Goal: Task Accomplishment & Management: Complete application form

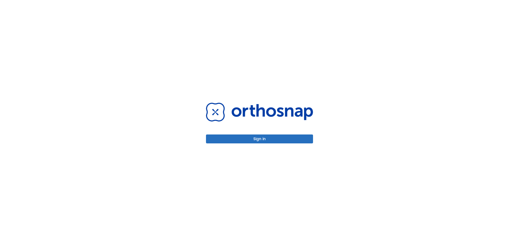
click at [293, 138] on button "Sign in" at bounding box center [259, 139] width 107 height 9
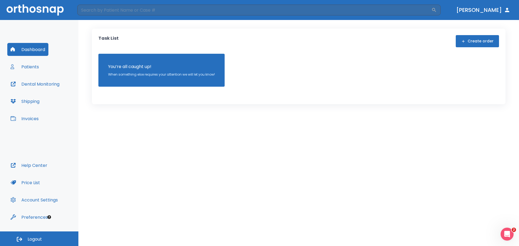
click at [39, 62] on button "Patients" at bounding box center [24, 66] width 35 height 13
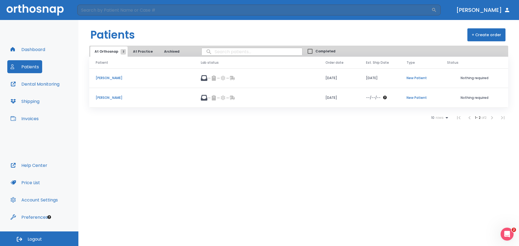
click at [484, 36] on button "+ Create order" at bounding box center [487, 34] width 38 height 13
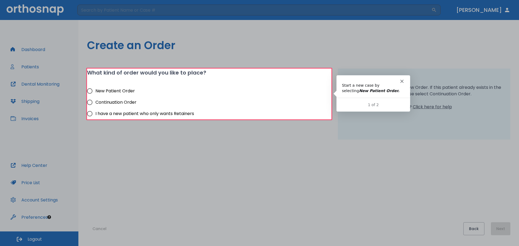
click at [131, 90] on span "New Patient Order" at bounding box center [114, 91] width 39 height 6
click at [95, 90] on input "New Patient Order" at bounding box center [89, 90] width 11 height 11
radio input "true"
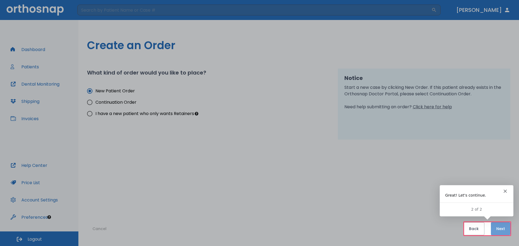
click at [496, 229] on button "Next" at bounding box center [500, 229] width 19 height 13
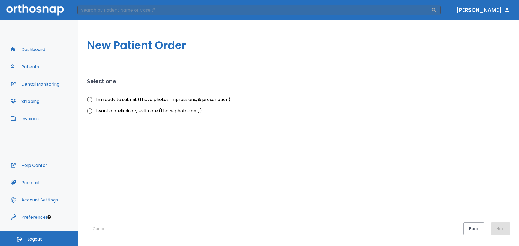
click at [193, 99] on span "I’m ready to submit (I have photos, impressions, & prescription)" at bounding box center [162, 100] width 135 height 6
click at [95, 99] on input "I’m ready to submit (I have photos, impressions, & prescription)" at bounding box center [89, 99] width 11 height 11
radio input "true"
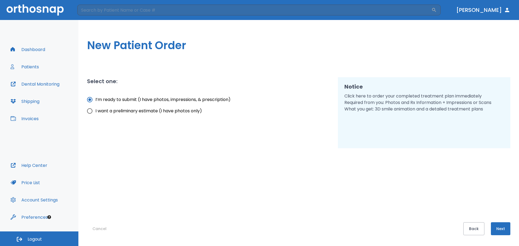
click at [182, 110] on span "I want a preliminary estimate (I have photos only)" at bounding box center [148, 111] width 107 height 6
click at [95, 110] on input "I want a preliminary estimate (I have photos only)" at bounding box center [89, 110] width 11 height 11
radio input "true"
click at [197, 102] on span "I’m ready to submit (I have photos, impressions, & prescription)" at bounding box center [162, 100] width 135 height 6
click at [95, 102] on input "I’m ready to submit (I have photos, impressions, & prescription)" at bounding box center [89, 99] width 11 height 11
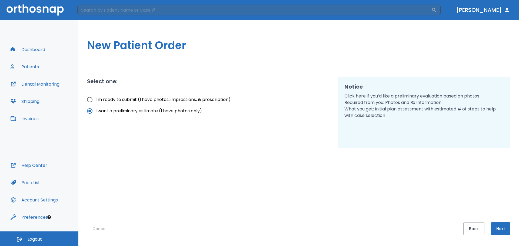
radio input "true"
click at [494, 232] on button "Next" at bounding box center [500, 229] width 19 height 13
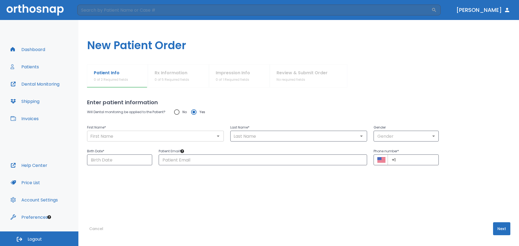
click at [199, 134] on input "text" at bounding box center [156, 137] width 134 height 8
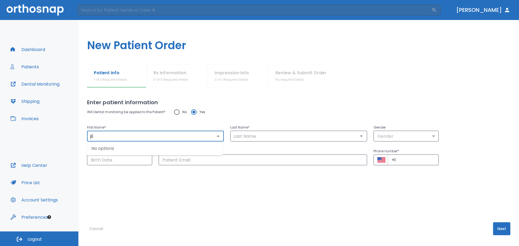
type input "j"
type input "[PERSON_NAME]"
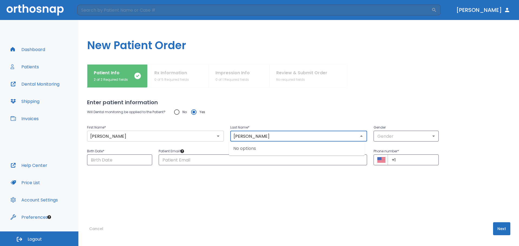
type input "[PERSON_NAME]"
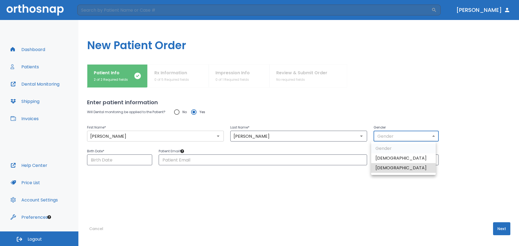
type input "0"
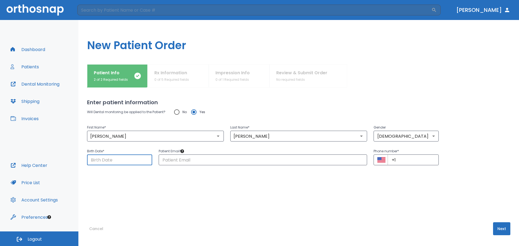
click at [109, 159] on input "Choose date" at bounding box center [119, 160] width 65 height 11
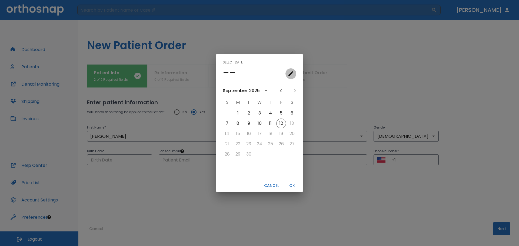
click at [288, 75] on icon "calendar view is open, go to text input view" at bounding box center [291, 74] width 6 height 6
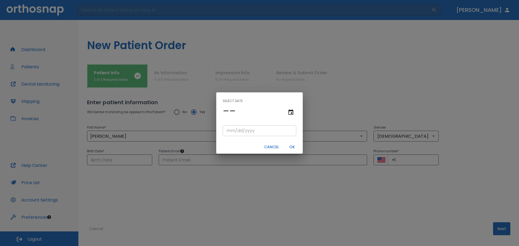
click at [272, 128] on input "tel" at bounding box center [260, 130] width 74 height 11
type input "03/21/"
type input "03/21/0001"
type input "03/21/1"
type input "03/21/0019"
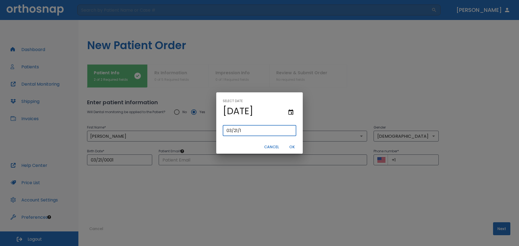
type input "[DATE]"
type input "03/21/0199"
type input "03/21/199"
type input "[DATE]"
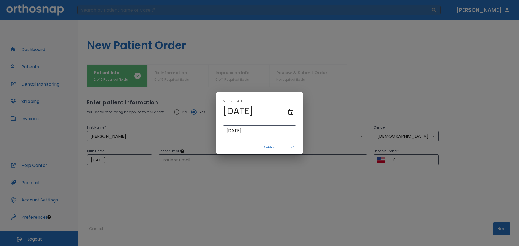
click at [289, 144] on button "OK" at bounding box center [291, 147] width 17 height 9
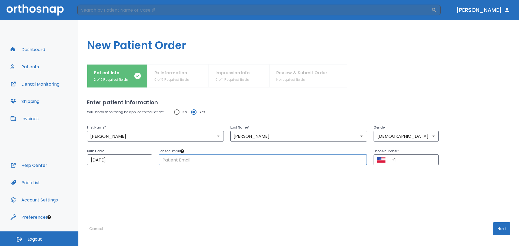
click at [196, 157] on input "text" at bounding box center [263, 160] width 209 height 11
paste input "[EMAIL_ADDRESS][DOMAIN_NAME]"
type input "[EMAIL_ADDRESS][DOMAIN_NAME]"
click at [404, 160] on input "+1" at bounding box center [413, 160] width 51 height 11
paste input "[PHONE_NUMBER]"
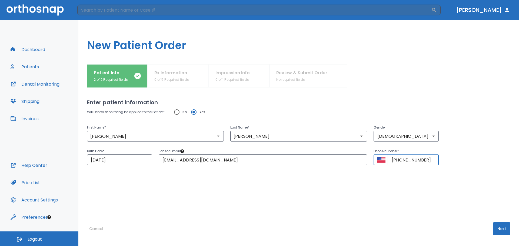
type input "[PHONE_NUMBER]"
click at [496, 229] on button "Next" at bounding box center [501, 229] width 17 height 13
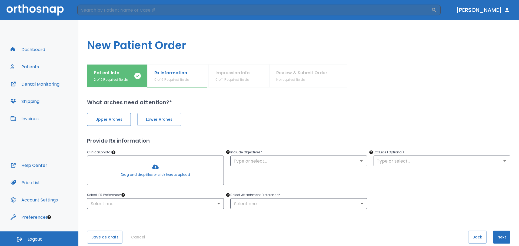
click at [118, 121] on span "Upper Arches" at bounding box center [109, 120] width 32 height 6
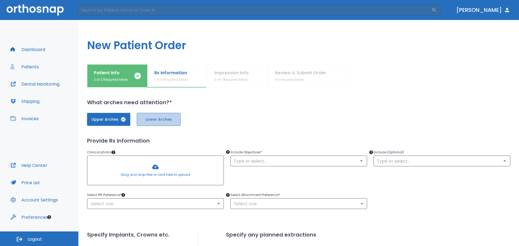
click at [150, 123] on button "Lower Arches" at bounding box center [159, 119] width 44 height 13
click at [156, 123] on button "Lower Arches" at bounding box center [158, 119] width 43 height 13
click at [283, 155] on p "Include Objectives *" at bounding box center [298, 152] width 137 height 6
click at [285, 156] on div "​" at bounding box center [298, 161] width 137 height 11
click at [286, 157] on div "​" at bounding box center [298, 161] width 137 height 11
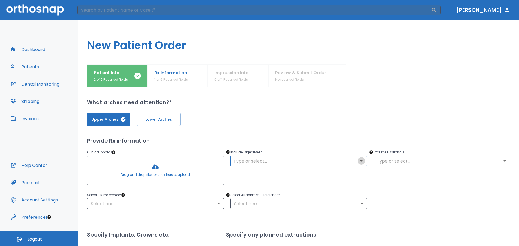
click at [361, 163] on icon "Open" at bounding box center [361, 161] width 6 height 6
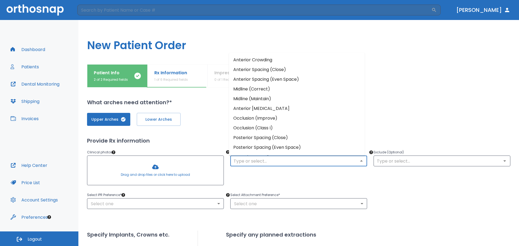
click at [343, 160] on input "text" at bounding box center [299, 161] width 134 height 8
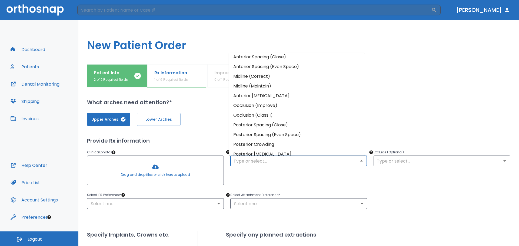
scroll to position [18, 0]
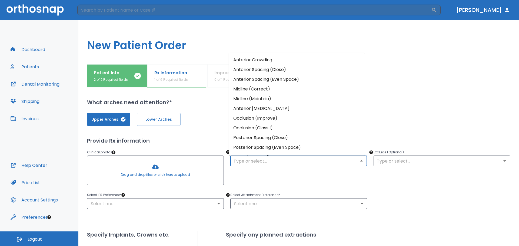
click at [293, 161] on input "text" at bounding box center [299, 161] width 134 height 8
click at [332, 164] on input "text" at bounding box center [299, 161] width 134 height 8
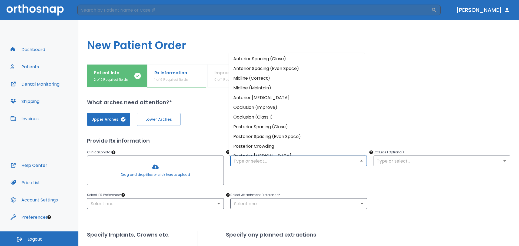
scroll to position [0, 0]
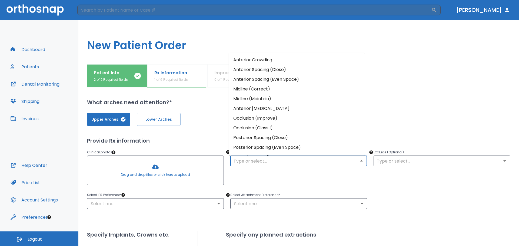
click at [316, 181] on div "Include Objectives * ​" at bounding box center [295, 165] width 143 height 45
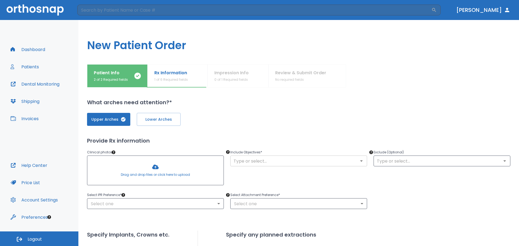
click at [333, 165] on div "​" at bounding box center [298, 161] width 137 height 11
click at [365, 160] on div "​" at bounding box center [298, 161] width 137 height 11
click at [358, 160] on icon "Open" at bounding box center [361, 161] width 6 height 6
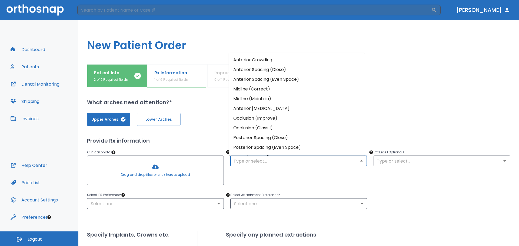
click at [273, 119] on li "Occlusion (Improve)" at bounding box center [297, 119] width 136 height 10
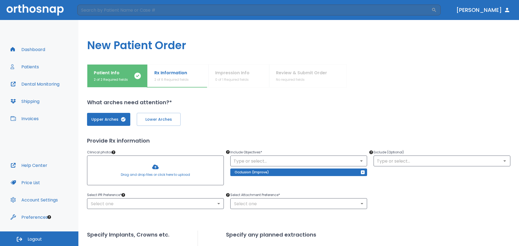
click at [286, 143] on div "Include Objectives * ​ Occlusion (Improve)" at bounding box center [295, 165] width 143 height 45
click at [361, 173] on icon "button" at bounding box center [363, 173] width 4 height 4
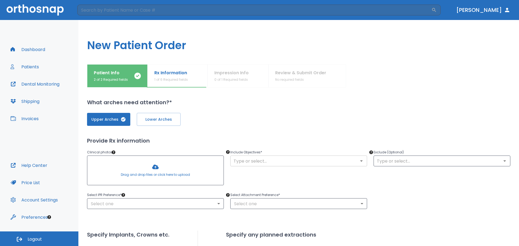
click at [360, 164] on button "Open" at bounding box center [362, 161] width 8 height 8
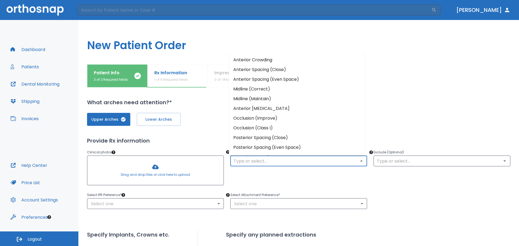
click at [276, 121] on li "Occlusion (Improve)" at bounding box center [297, 119] width 136 height 10
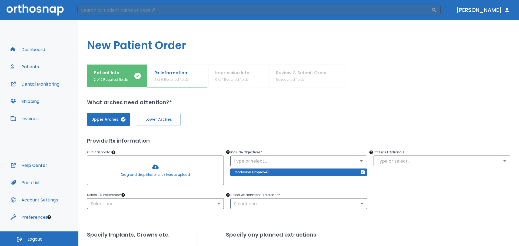
click at [358, 169] on div "Occlusion (Improve)" at bounding box center [298, 173] width 137 height 8
click at [358, 172] on div "Occlusion (Improve)" at bounding box center [298, 173] width 137 height 8
click at [361, 173] on icon "button" at bounding box center [363, 172] width 4 height 4
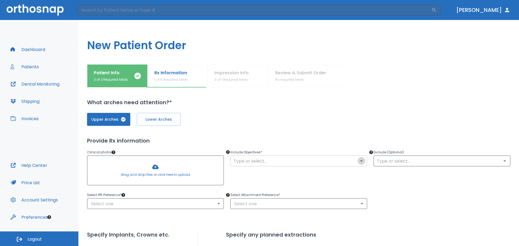
click at [358, 160] on icon "Open" at bounding box center [361, 161] width 6 height 6
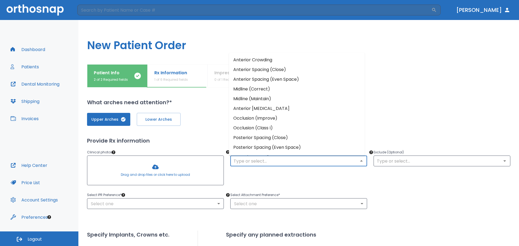
click at [265, 59] on li "Anterior Crowding" at bounding box center [297, 60] width 136 height 10
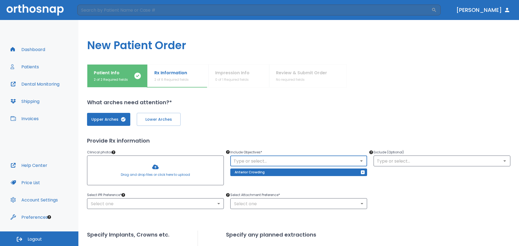
click at [280, 124] on div "Upper Arches Lower Arches" at bounding box center [299, 119] width 424 height 13
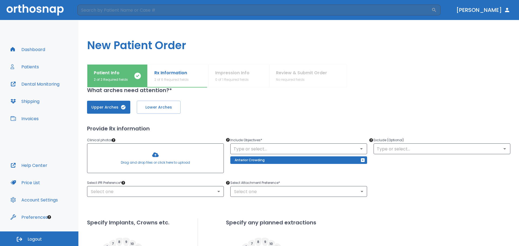
scroll to position [18, 0]
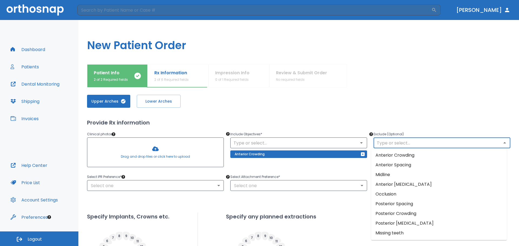
click at [377, 144] on input "text" at bounding box center [442, 143] width 134 height 8
click at [369, 119] on h2 "Provide Rx information" at bounding box center [299, 123] width 424 height 8
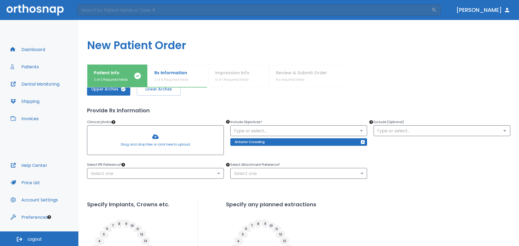
scroll to position [36, 0]
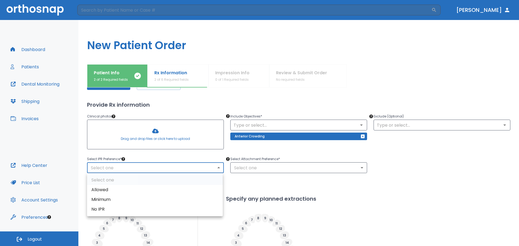
click at [190, 169] on body "​ [PERSON_NAME] Dashboard Patients Dental Monitoring Shipping Invoices Help Cen…" at bounding box center [259, 123] width 519 height 246
click at [169, 199] on li "Minimum" at bounding box center [155, 200] width 136 height 10
type input "2"
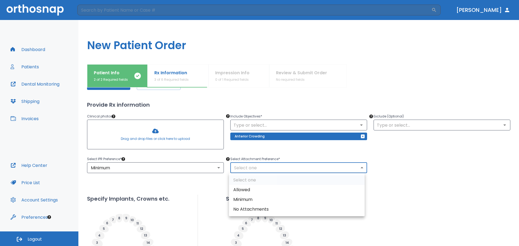
click at [242, 167] on body "​ [PERSON_NAME] Dashboard Patients Dental Monitoring Shipping Invoices Help Cen…" at bounding box center [259, 123] width 519 height 246
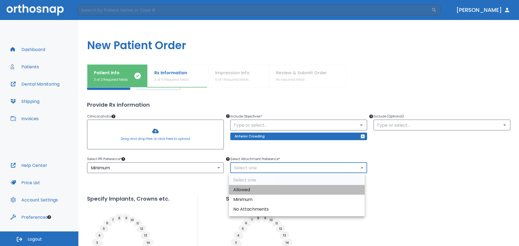
click at [257, 192] on li "Allowed" at bounding box center [297, 190] width 136 height 10
type input "1"
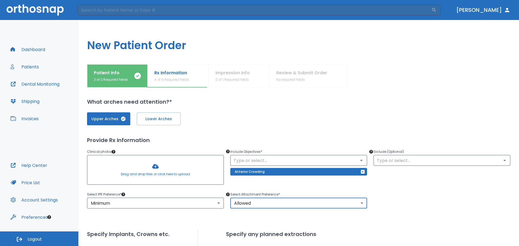
scroll to position [0, 0]
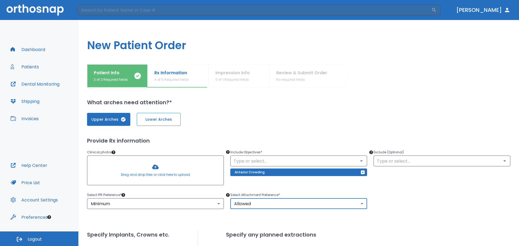
click at [162, 124] on button "Lower Arches" at bounding box center [159, 119] width 44 height 13
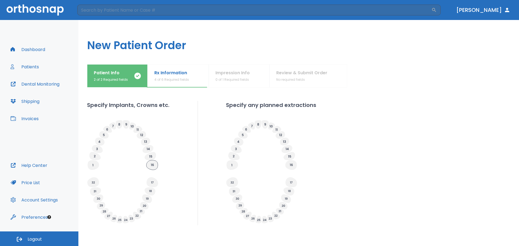
scroll to position [144, 0]
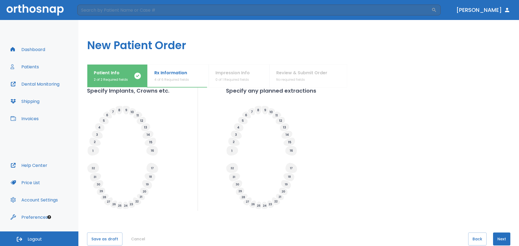
click at [104, 198] on icon at bounding box center [104, 197] width 3 height 2
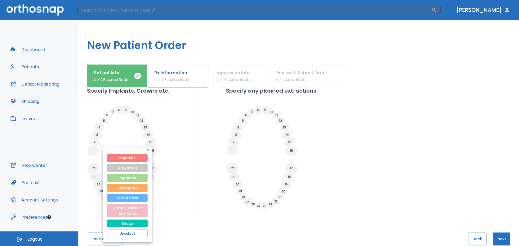
click at [172, 193] on div at bounding box center [259, 123] width 519 height 246
click at [138, 233] on button "Unselect" at bounding box center [127, 234] width 41 height 8
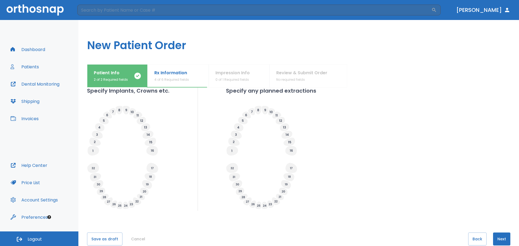
click at [242, 197] on icon at bounding box center [243, 197] width 3 height 2
click at [250, 207] on input "Extracted" at bounding box center [252, 206] width 8 height 8
radio input "false"
click at [245, 196] on icon at bounding box center [244, 197] width 8 height 6
click at [281, 199] on icon at bounding box center [280, 197] width 8 height 6
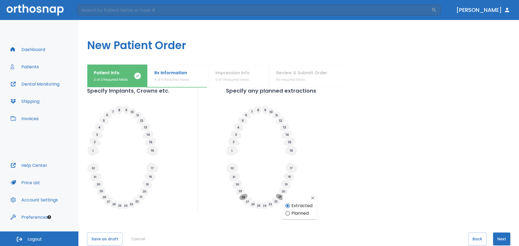
click at [250, 227] on div "What arches need attention?* Upper Arches Lower Arches Provide Rx information C…" at bounding box center [299, 167] width 424 height 159
click at [332, 177] on div "Specify Implants, Crowns etc. Specify any planned extractions" at bounding box center [299, 149] width 424 height 124
click at [310, 200] on icon "button" at bounding box center [312, 198] width 5 height 5
radio input "false"
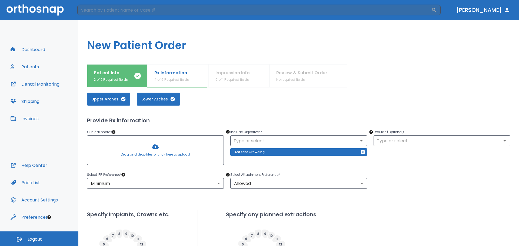
scroll to position [18, 0]
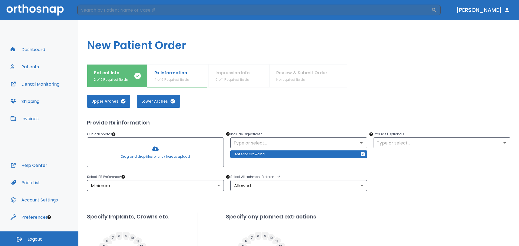
click at [144, 150] on div at bounding box center [155, 152] width 136 height 29
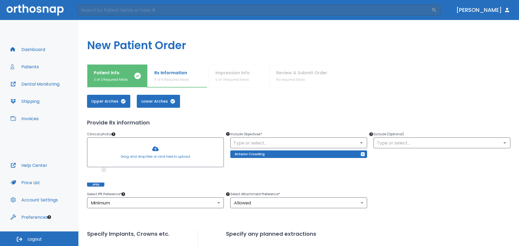
click at [147, 145] on div at bounding box center [155, 152] width 136 height 29
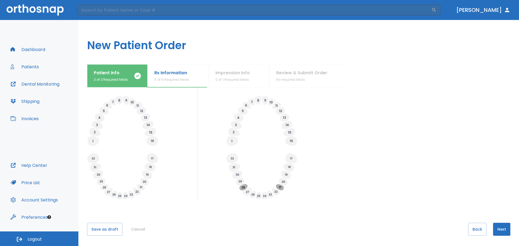
scroll to position [172, 0]
click at [495, 224] on button "Next" at bounding box center [501, 229] width 17 height 13
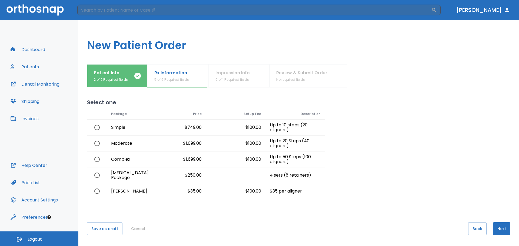
click at [97, 160] on input "radio" at bounding box center [96, 159] width 11 height 11
radio input "true"
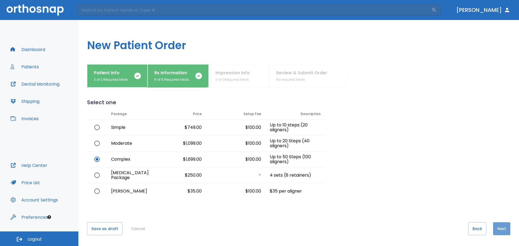
click at [502, 228] on button "Next" at bounding box center [501, 229] width 17 height 13
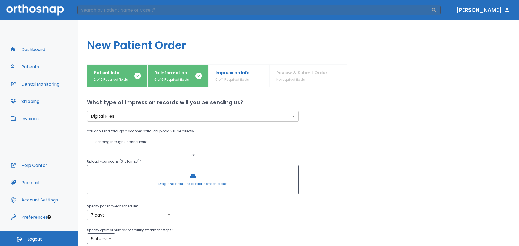
click at [199, 114] on body "​ [PERSON_NAME] Dashboard Patients Dental Monitoring Shipping Invoices Help Cen…" at bounding box center [259, 123] width 519 height 246
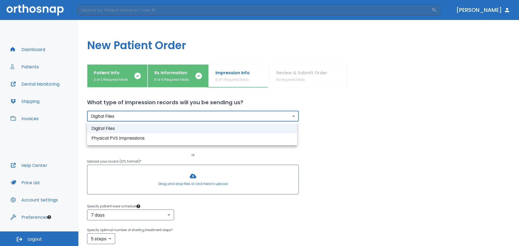
click at [319, 156] on div at bounding box center [259, 123] width 519 height 246
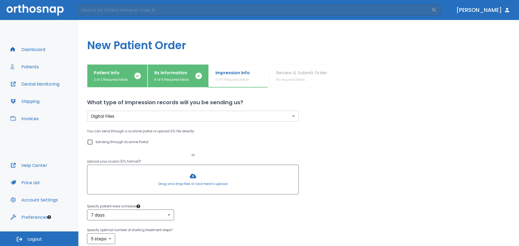
click at [160, 176] on div at bounding box center [192, 179] width 211 height 29
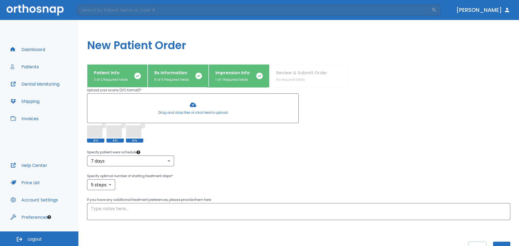
scroll to position [72, 0]
click at [146, 203] on div "x ​" at bounding box center [299, 211] width 424 height 17
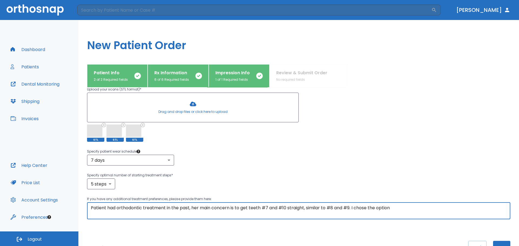
type textarea "Patient had orthodontic treatment in the past, her main concern is to get teeth…"
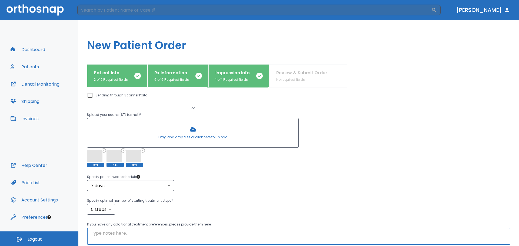
scroll to position [37, 0]
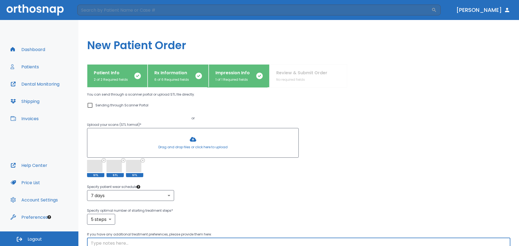
click at [116, 77] on div "Patient Info 2 of 2 Required fields" at bounding box center [111, 76] width 34 height 12
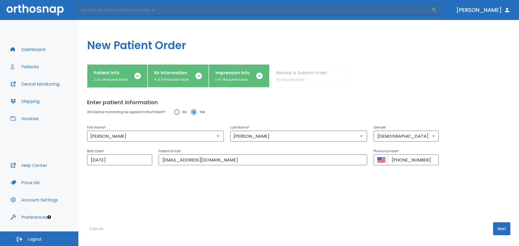
scroll to position [0, 0]
click at [171, 80] on p "6 of 6 Required fields" at bounding box center [171, 79] width 35 height 5
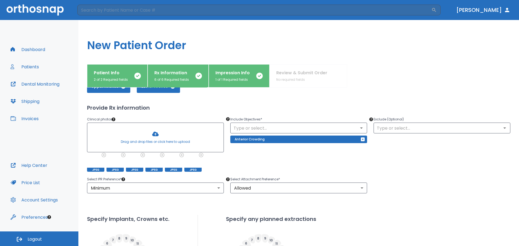
scroll to position [90, 0]
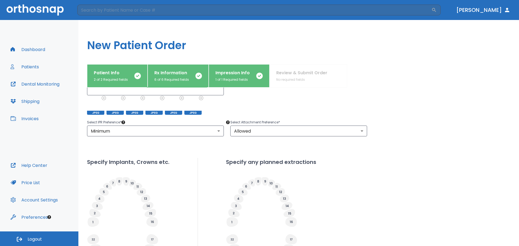
click at [245, 78] on p "1 of 1 Required fields" at bounding box center [233, 79] width 34 height 5
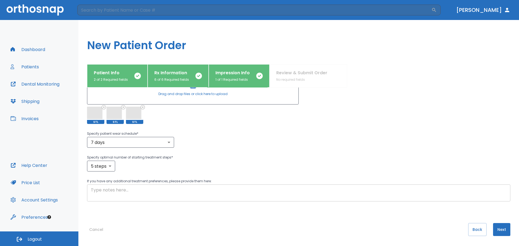
click at [245, 196] on textarea at bounding box center [299, 193] width 416 height 12
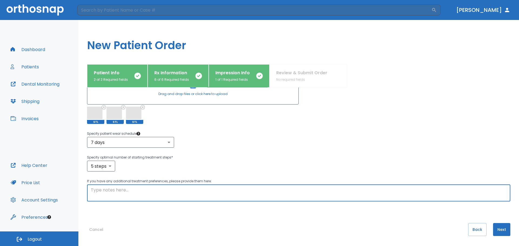
paste textarea "Patient had orthodontic treatment in the past, her main concern is to get teeth…"
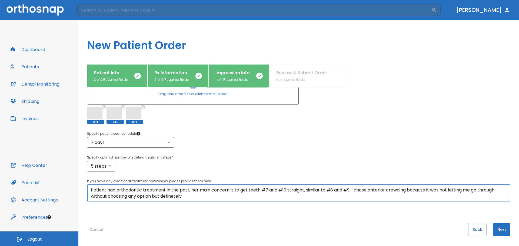
click at [179, 193] on textarea "Patient had orthodontic treatment in the past, her main concern is to get teeth…" at bounding box center [299, 193] width 416 height 12
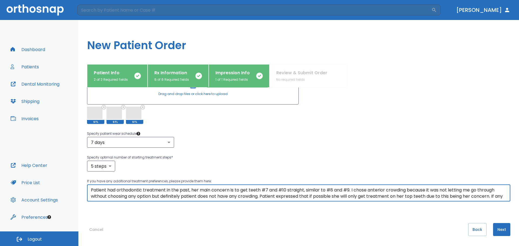
paste textarea "s had orthodontic treatment in the past. Her main concern is aligning teeth #7 …"
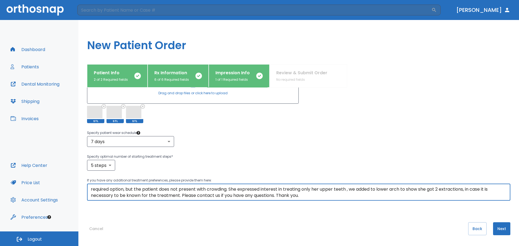
paste textarea "as this is her primary concern."
type textarea "Patient has had orthodontic treatment in the past. Her main concern is aligning…"
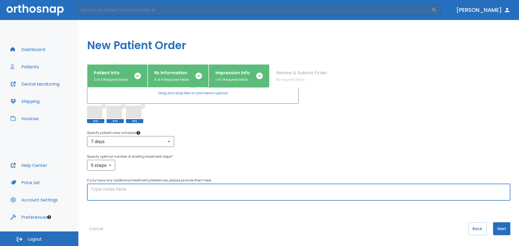
paste textarea "Patient has had orthodontic treatment in the past. Her main concern is aligning…"
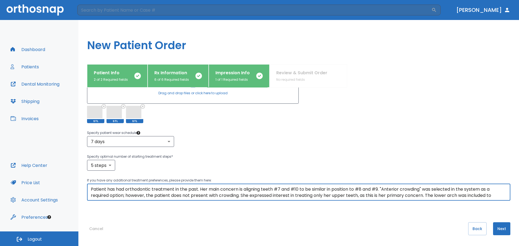
scroll to position [6, 0]
type textarea "Patient has had orthodontic treatment in the past. Her main concern is aligning…"
click at [229, 186] on div "Patient has had orthodontic treatment in the past. Her main concern is aligning…" at bounding box center [299, 192] width 424 height 17
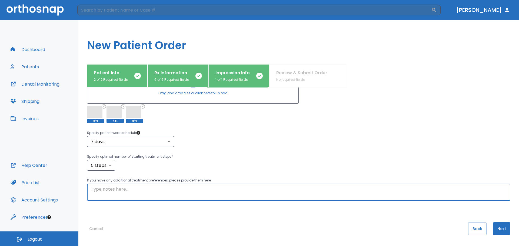
paste textarea "Patient has had orthodontic treatment in the past. Her main concern is aligning…"
type textarea "Patient has had orthodontic treatment in the past. Her main concern is aligning…"
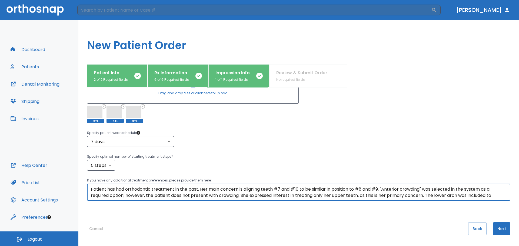
scroll to position [6, 0]
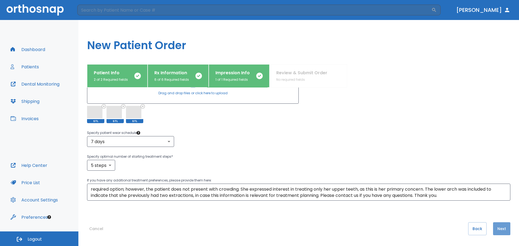
click at [493, 232] on button "Next" at bounding box center [501, 229] width 17 height 13
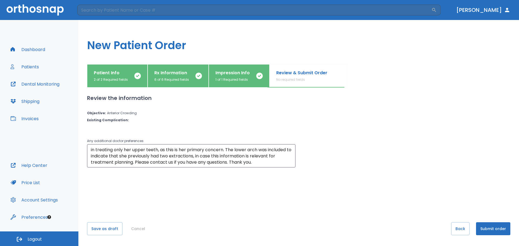
scroll to position [25, 0]
click at [113, 230] on button "Save as draft" at bounding box center [104, 229] width 35 height 13
click at [490, 226] on button "Submit order" at bounding box center [493, 229] width 34 height 13
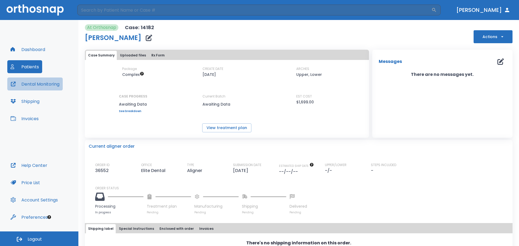
click at [19, 86] on button "Dental Monitoring" at bounding box center [34, 84] width 55 height 13
click at [27, 67] on button "Patients" at bounding box center [24, 66] width 35 height 13
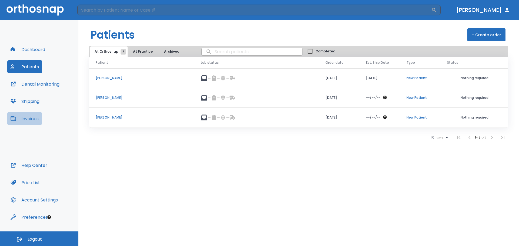
click at [26, 124] on button "Invoices" at bounding box center [24, 118] width 35 height 13
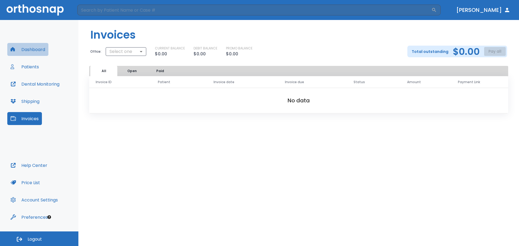
click at [22, 52] on button "Dashboard" at bounding box center [27, 49] width 41 height 13
